Goal: Task Accomplishment & Management: Use online tool/utility

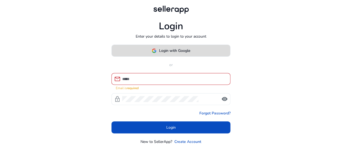
click at [165, 54] on span at bounding box center [171, 50] width 118 height 13
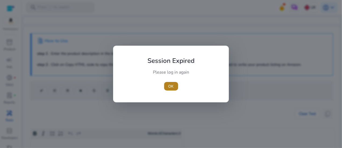
click at [172, 92] on span "button" at bounding box center [171, 86] width 14 height 13
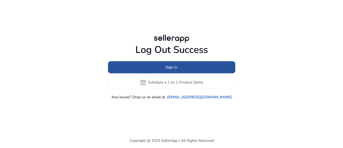
click at [175, 72] on span at bounding box center [171, 67] width 127 height 13
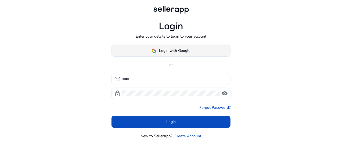
click at [178, 55] on span at bounding box center [171, 50] width 118 height 13
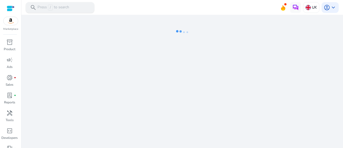
click at [62, 7] on p "Press / to search" at bounding box center [54, 8] width 32 height 6
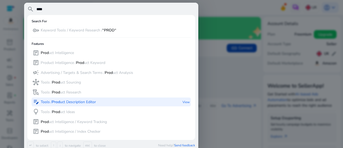
type input "****"
click at [82, 101] on p "Tools / Prod uct Description Editor" at bounding box center [68, 101] width 55 height 5
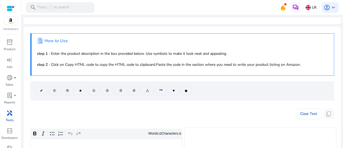
click at [103, 144] on p "Rich Text Editor. Editing area: main. Press Alt+0 for help." at bounding box center [106, 145] width 147 height 6
type textarea "**********"
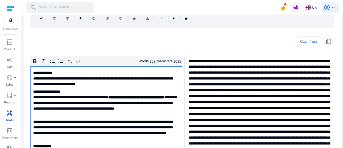
scroll to position [72, 0]
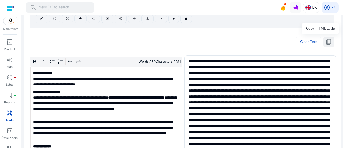
click at [327, 40] on span "content_copy" at bounding box center [329, 42] width 6 height 6
